Goal: Task Accomplishment & Management: Manage account settings

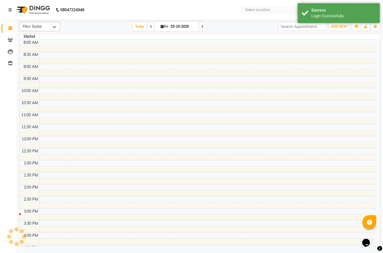
select select "en"
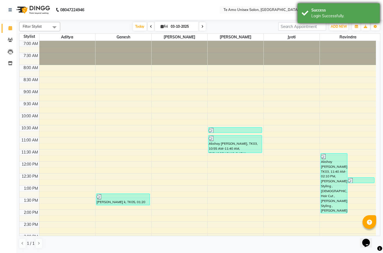
click at [318, 11] on div "Success" at bounding box center [343, 10] width 64 height 6
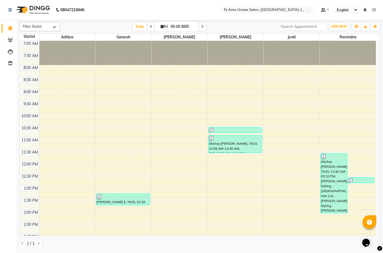
click at [355, 9] on select "English ENGLISH Español العربية मराठी हिंदी ગુજરાતી தமிழ் 中文" at bounding box center [346, 9] width 23 height 7
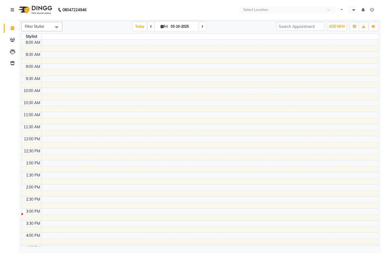
scroll to position [83, 0]
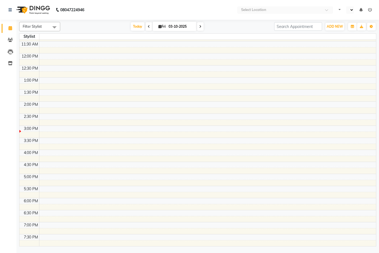
select select "en"
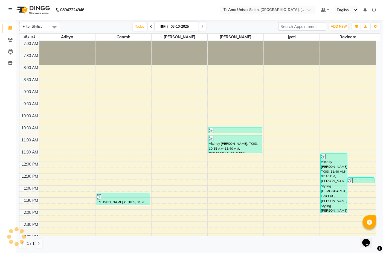
scroll to position [0, 0]
click at [375, 8] on icon at bounding box center [374, 10] width 4 height 4
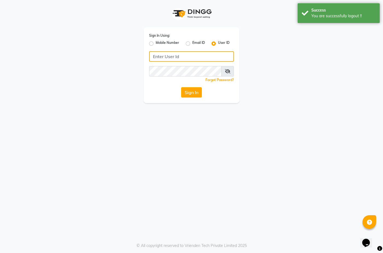
type input "7276004957"
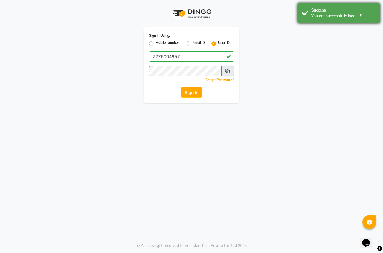
click at [313, 19] on div "You are successfully logout !!" at bounding box center [343, 16] width 64 height 6
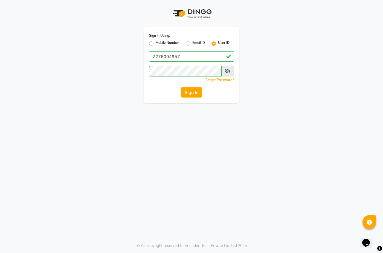
click at [156, 43] on label "Mobile Number" at bounding box center [168, 43] width 24 height 7
click at [156, 43] on input "Mobile Number" at bounding box center [158, 42] width 4 height 4
radio input "true"
radio input "false"
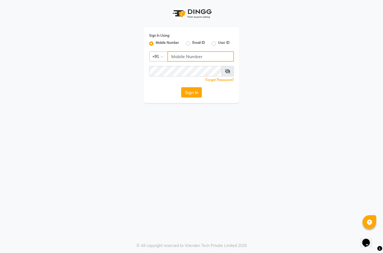
click at [182, 59] on input "Username" at bounding box center [200, 56] width 66 height 10
type input "8856884957"
click at [167, 93] on div "Sign In" at bounding box center [191, 92] width 85 height 10
click at [187, 92] on button "Sign In" at bounding box center [191, 92] width 21 height 10
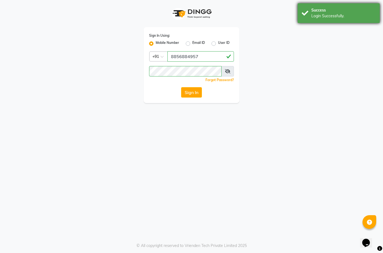
click at [319, 9] on div "Success" at bounding box center [343, 10] width 64 height 6
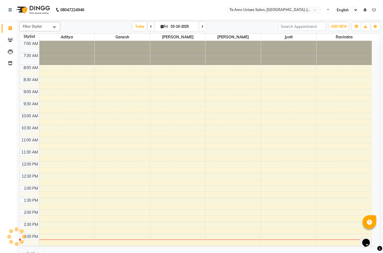
select select "en"
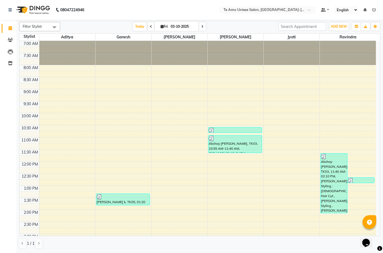
click at [373, 10] on icon at bounding box center [374, 10] width 4 height 4
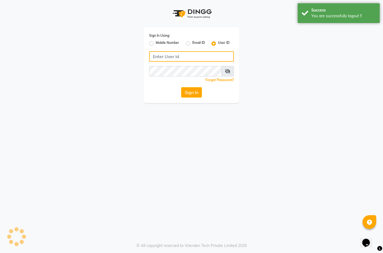
type input "7276004957"
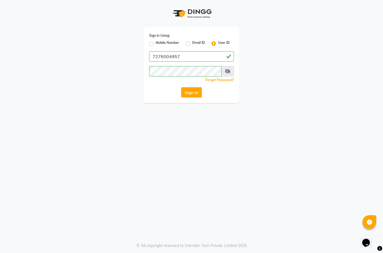
click at [156, 44] on label "Mobile Number" at bounding box center [168, 43] width 24 height 7
click at [156, 44] on input "Mobile Number" at bounding box center [158, 42] width 4 height 4
radio input "true"
radio input "false"
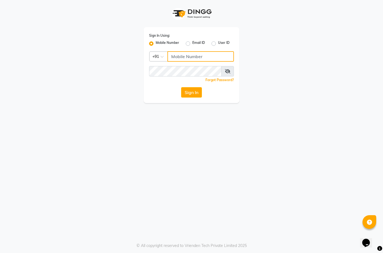
click at [190, 57] on input "Username" at bounding box center [200, 56] width 66 height 10
type input "8623854957"
click at [163, 85] on div "Sign In Using: Mobile Number Email ID User ID Country Code × +91 8623854957 Rem…" at bounding box center [192, 65] width 96 height 76
click at [189, 94] on button "Sign In" at bounding box center [191, 92] width 21 height 10
